Goal: Information Seeking & Learning: Learn about a topic

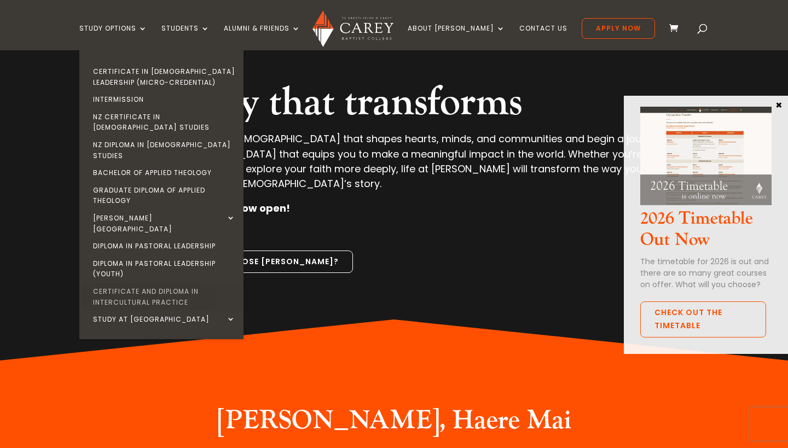
scroll to position [90, 0]
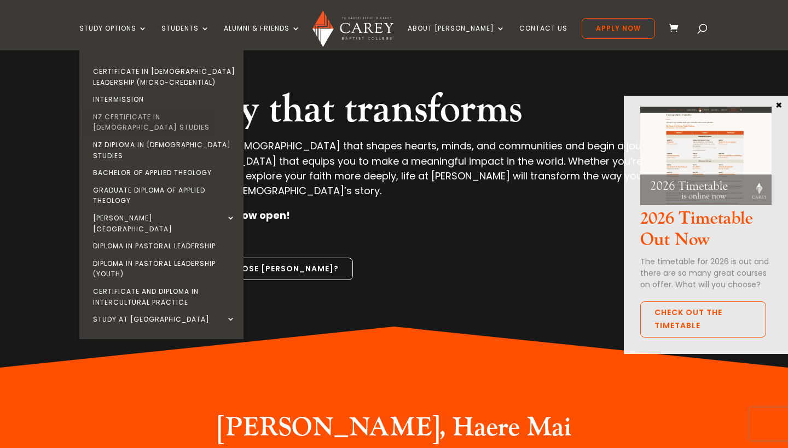
click at [182, 111] on link "NZ Certificate in [DEMOGRAPHIC_DATA] Studies" at bounding box center [164, 122] width 164 height 28
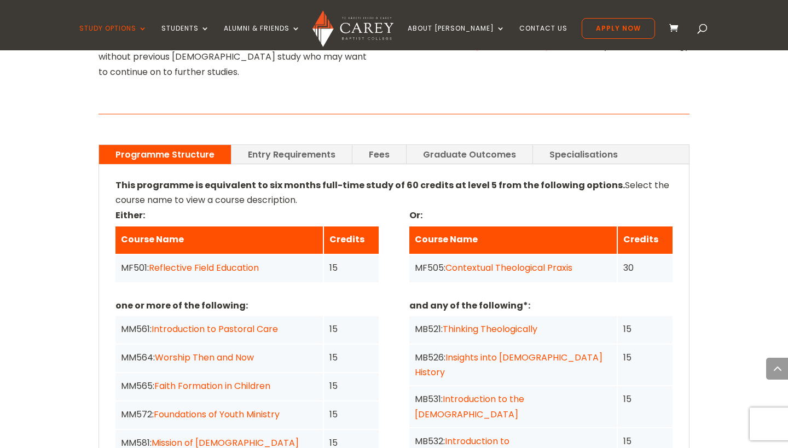
scroll to position [766, 0]
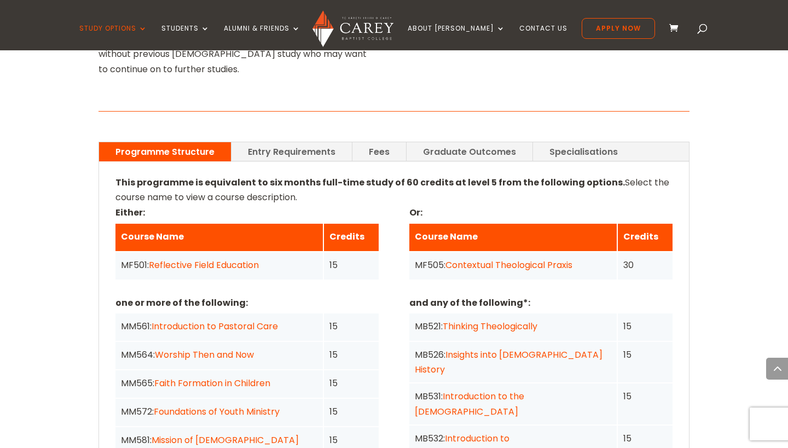
click at [233, 377] on link "Faith Formation in Children" at bounding box center [212, 383] width 116 height 13
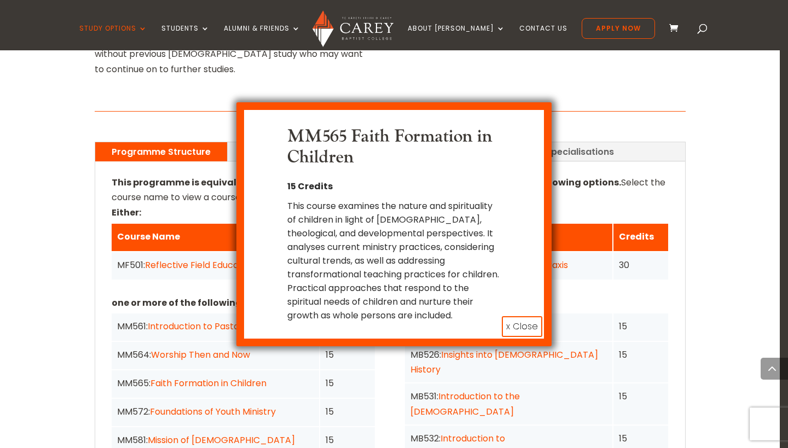
click at [211, 342] on div "MM565 Faith Formation in Children 15 Credits This course examines the nature an…" at bounding box center [394, 224] width 788 height 448
click at [511, 322] on button "x Close" at bounding box center [522, 326] width 41 height 21
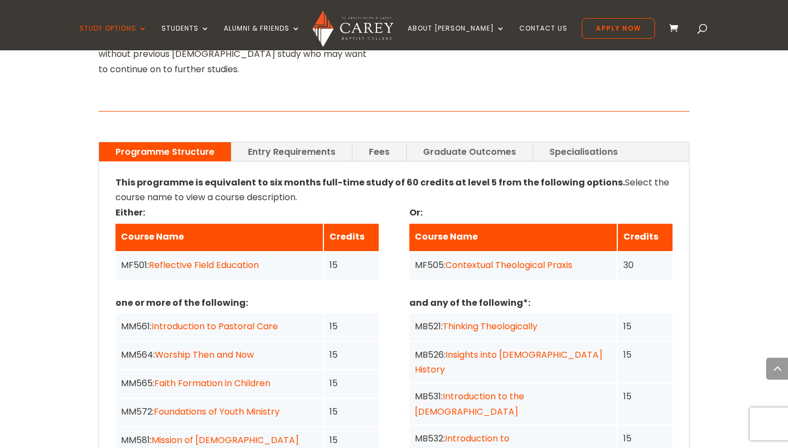
click at [251, 406] on link "Foundations of Youth Ministry" at bounding box center [217, 412] width 126 height 13
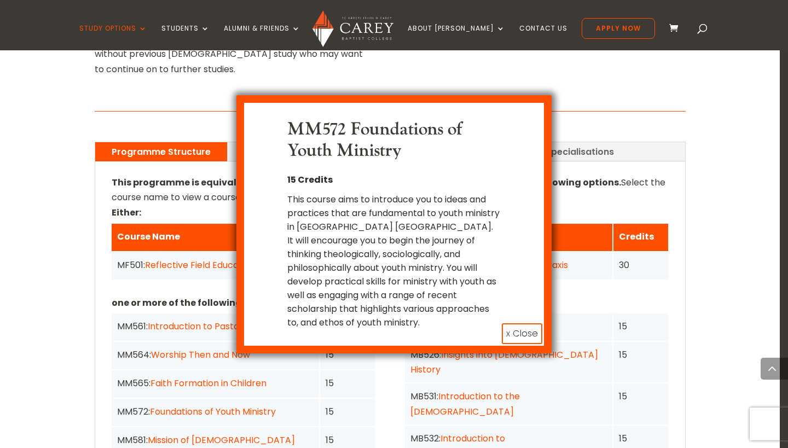
click at [516, 333] on button "x Close" at bounding box center [522, 334] width 41 height 21
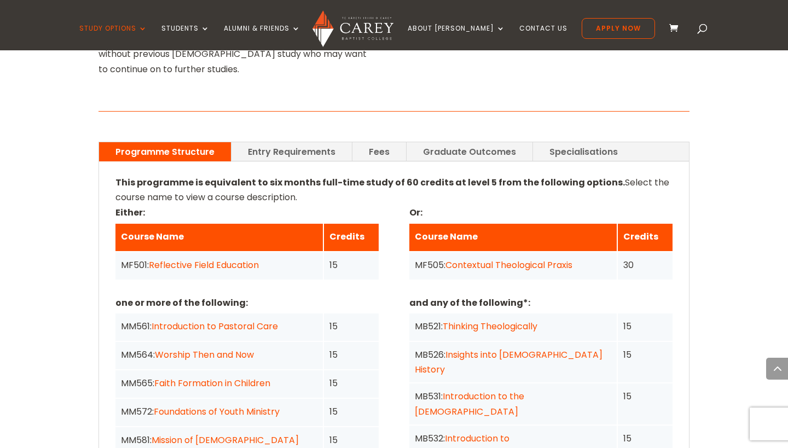
click at [296, 142] on link "Entry Requirements" at bounding box center [292, 151] width 120 height 19
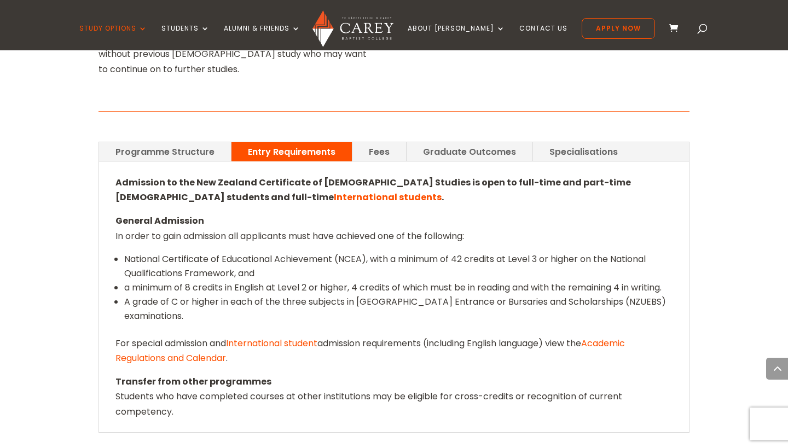
click at [374, 142] on link "Fees" at bounding box center [380, 151] width 54 height 19
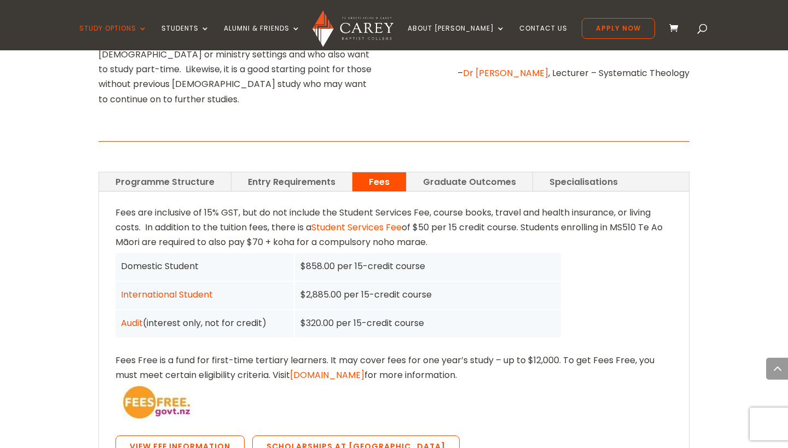
scroll to position [737, 0]
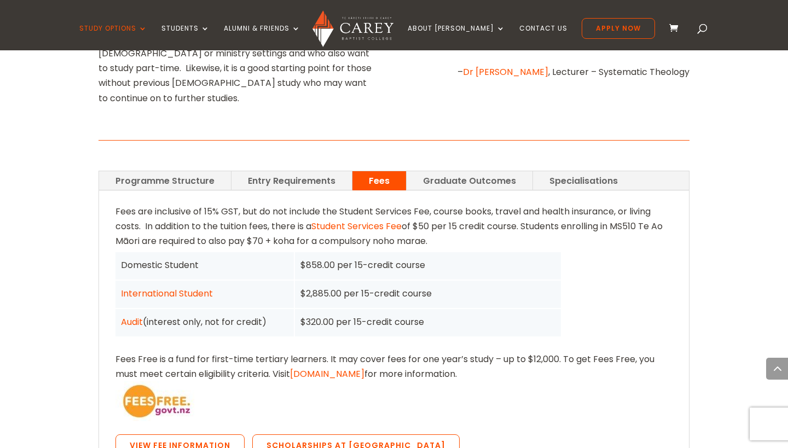
click at [182, 171] on link "Programme Structure" at bounding box center [165, 180] width 132 height 19
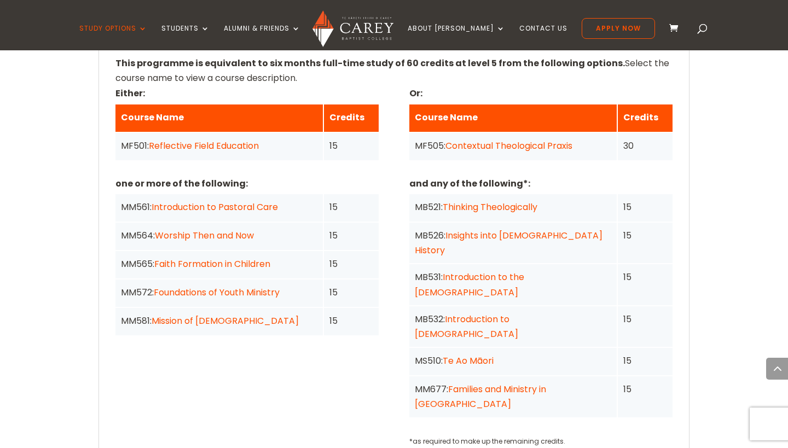
scroll to position [895, 0]
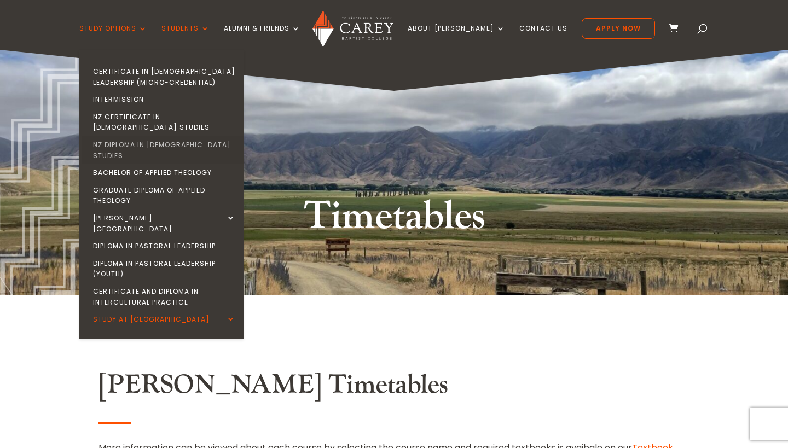
click at [167, 136] on link "NZ Diploma in [DEMOGRAPHIC_DATA] Studies" at bounding box center [164, 150] width 164 height 28
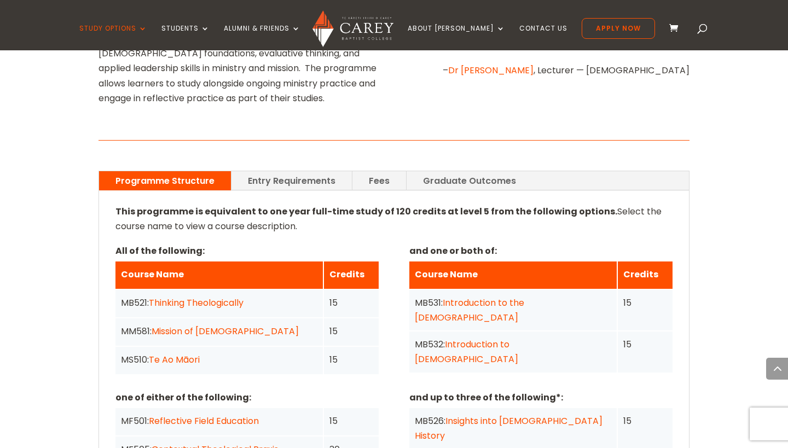
scroll to position [744, 0]
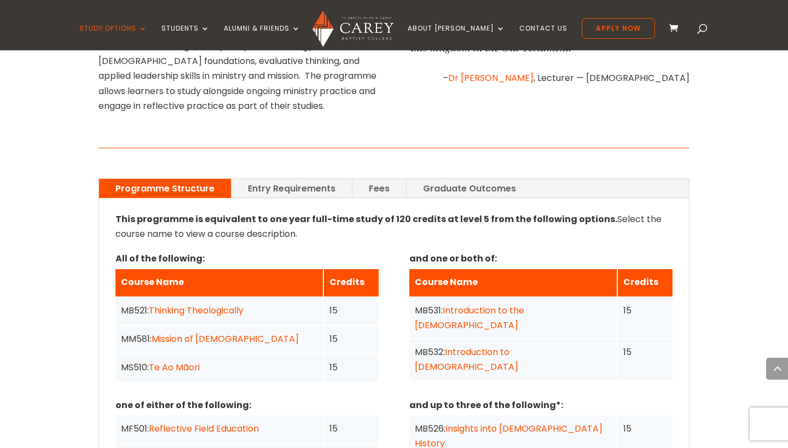
click at [298, 179] on link "Entry Requirements" at bounding box center [292, 188] width 120 height 19
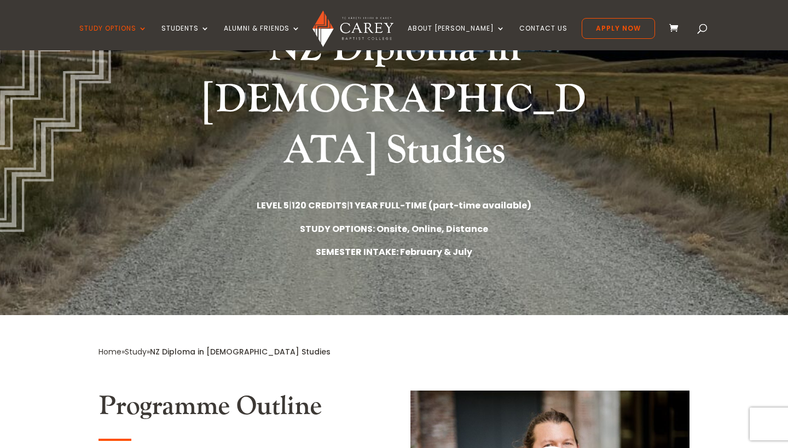
scroll to position [117, 0]
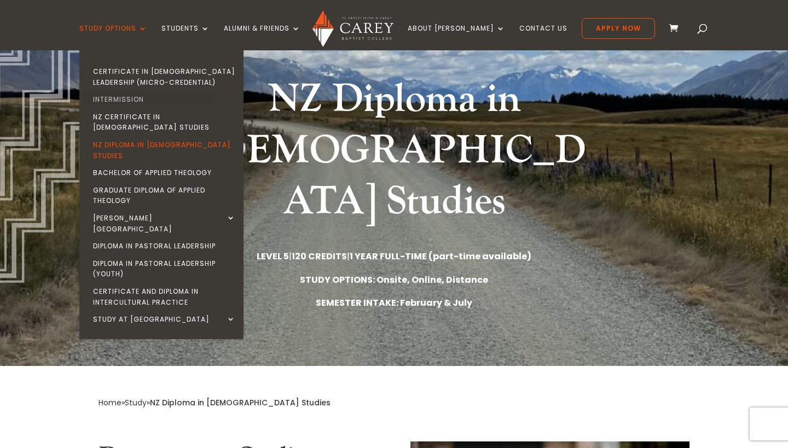
click at [126, 96] on link "Intermission" at bounding box center [164, 100] width 164 height 18
click at [141, 94] on link "Intermission" at bounding box center [164, 100] width 164 height 18
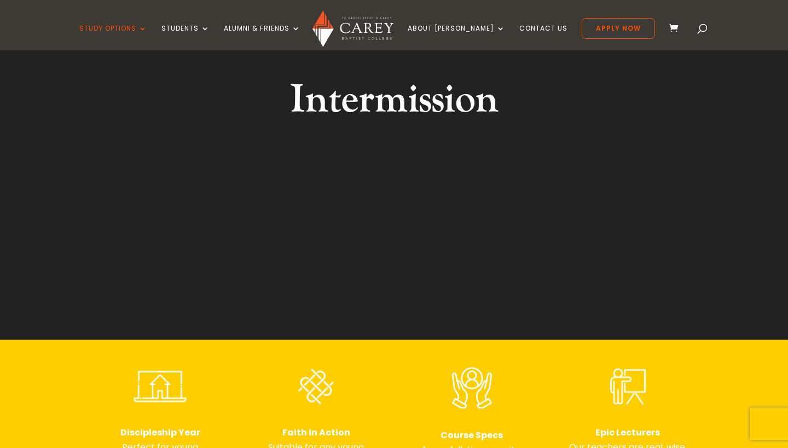
scroll to position [94, 0]
